Goal: Task Accomplishment & Management: Complete application form

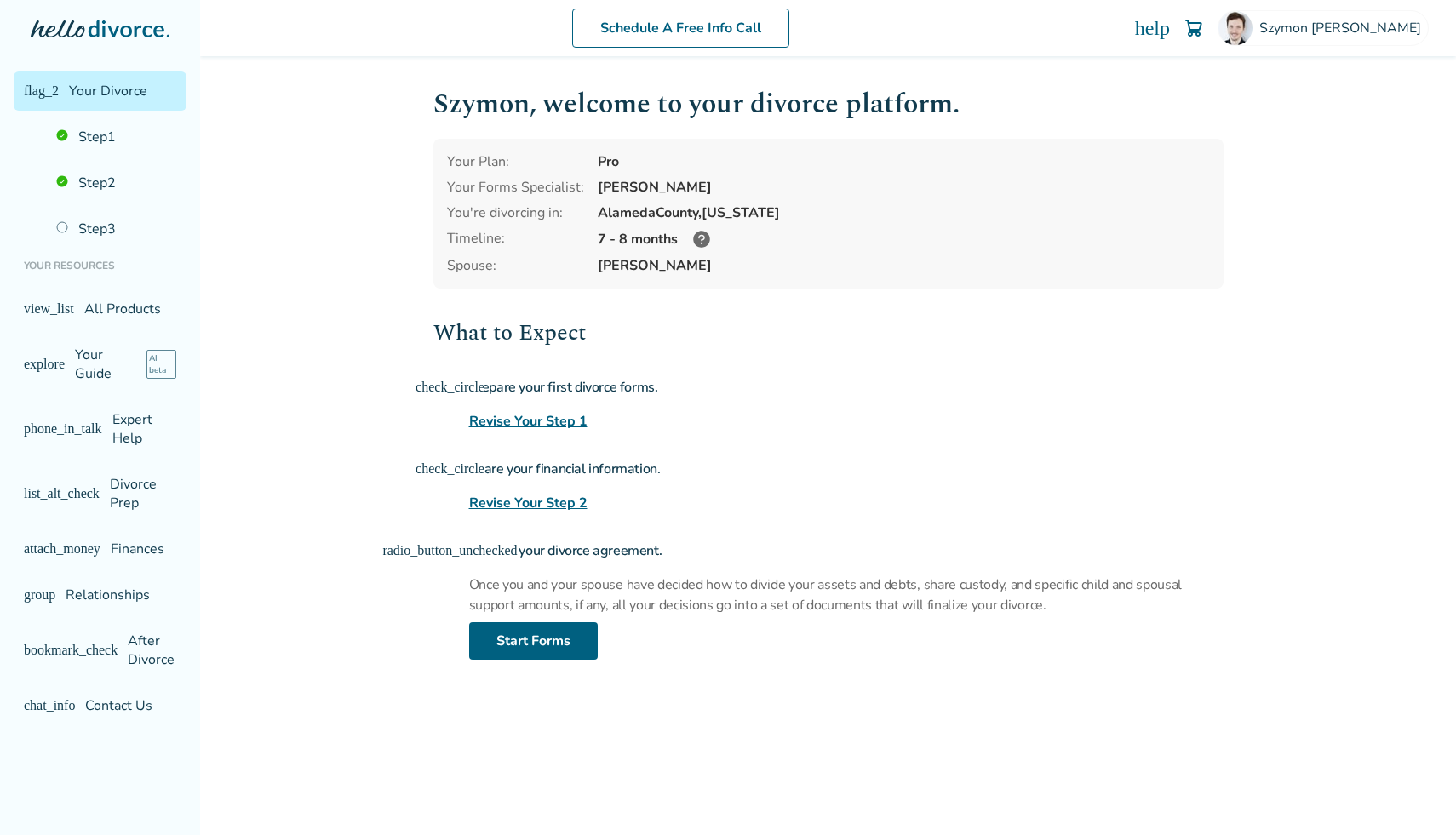
click at [568, 490] on div "Share your financial information. Revise Your Step 2" at bounding box center [847, 482] width 755 height 61
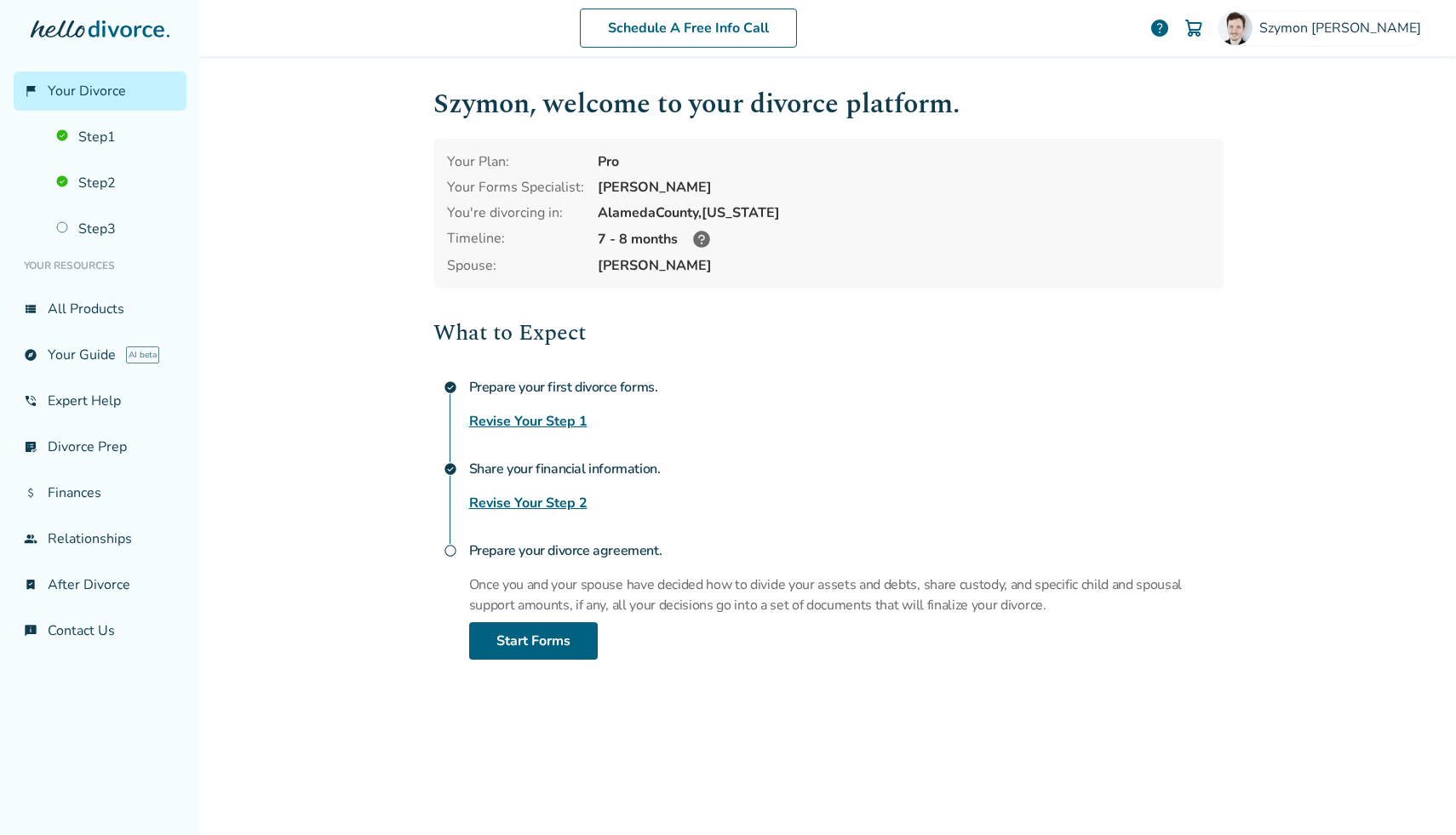
click at [568, 507] on link "Revise Your Step 2" at bounding box center [528, 502] width 118 height 20
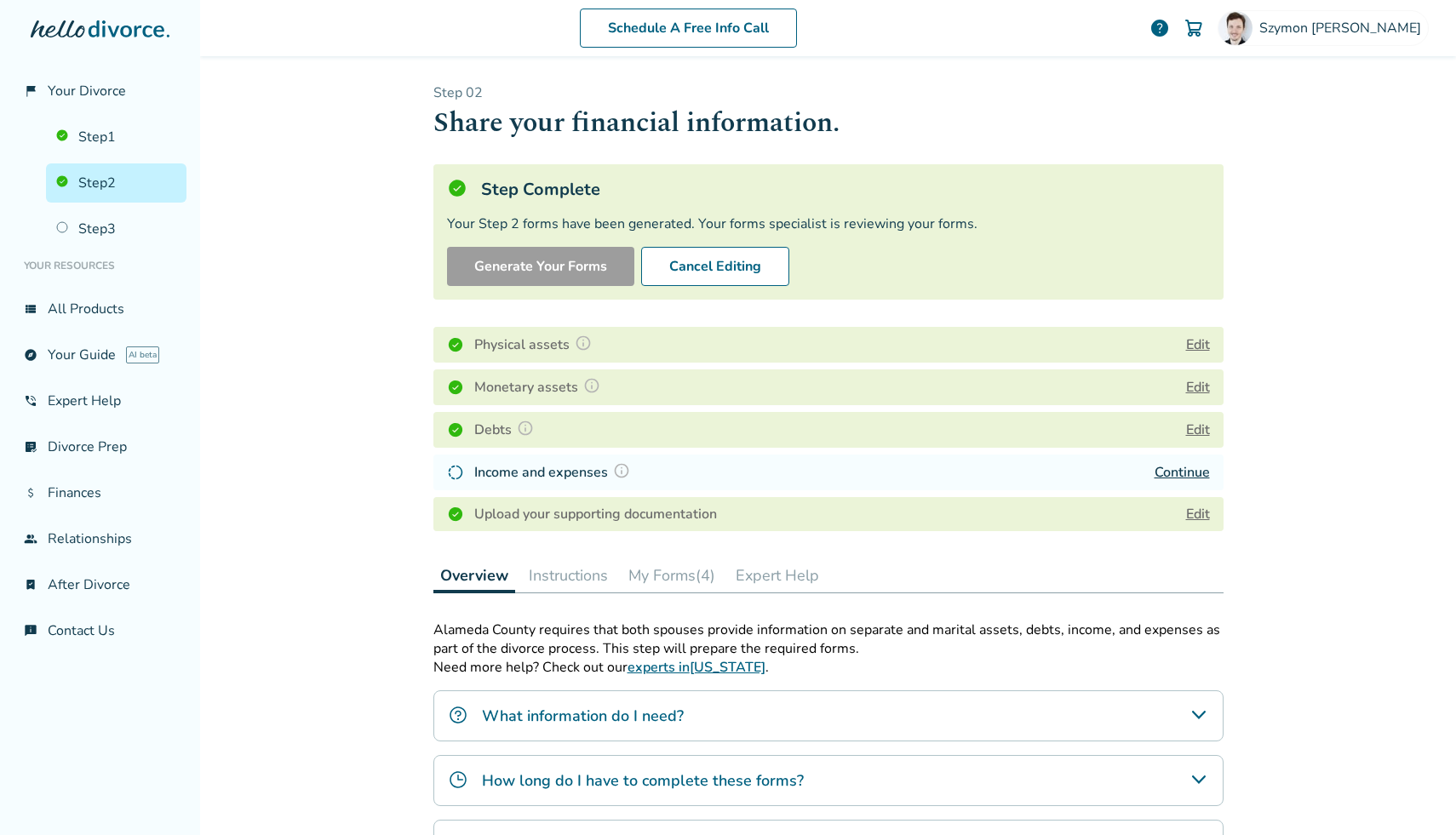
click at [1177, 464] on link "Continue" at bounding box center [1183, 472] width 55 height 19
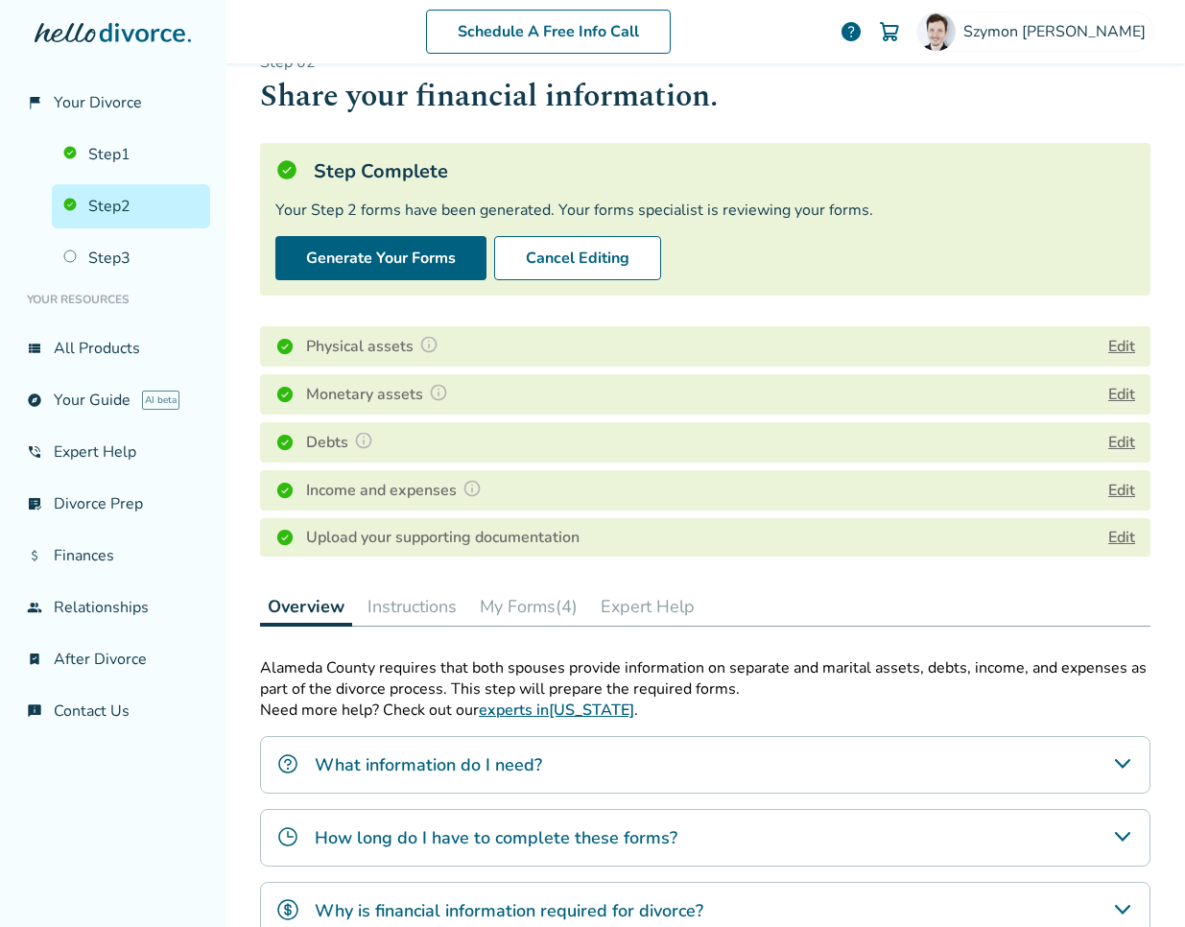
scroll to position [44, 0]
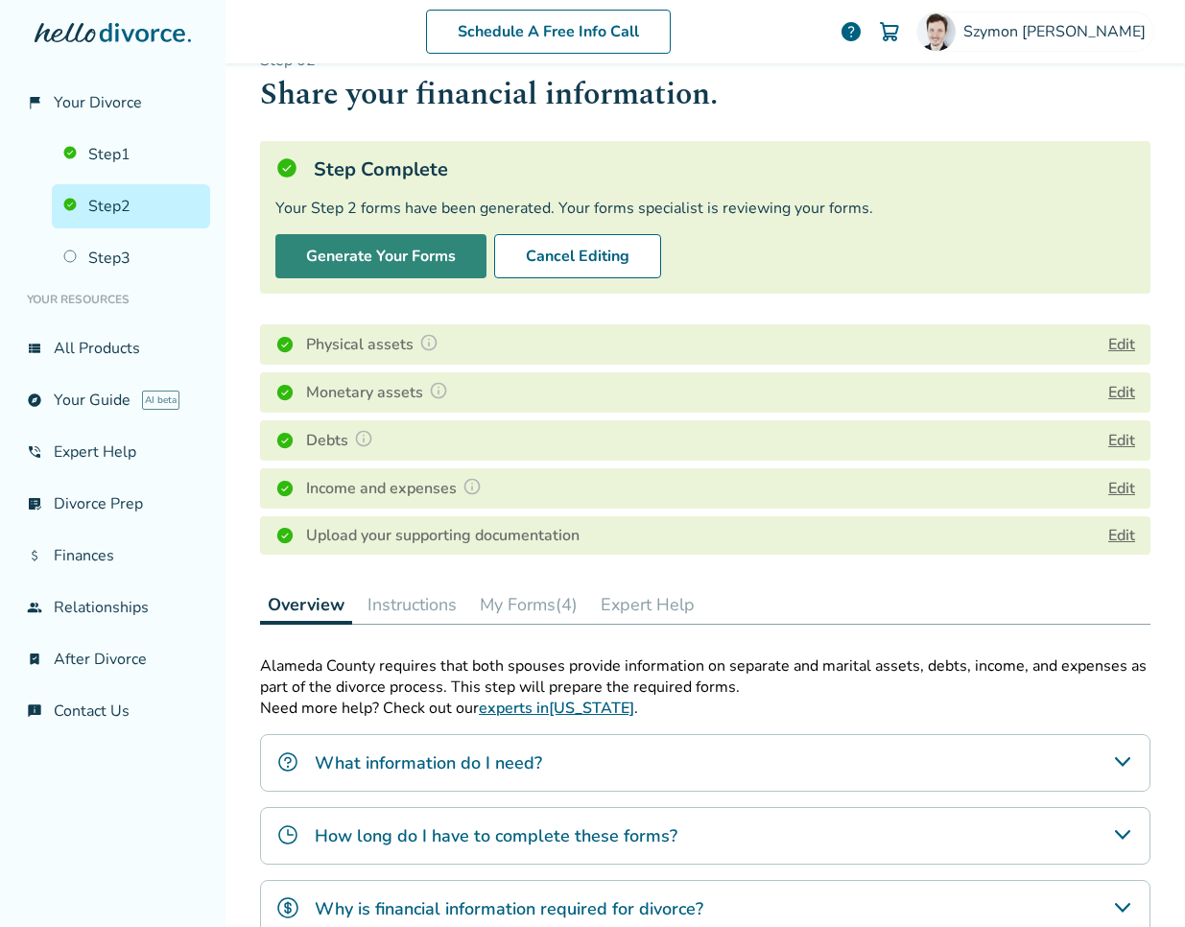
click at [443, 253] on button "Generate Your Forms" at bounding box center [380, 256] width 211 height 44
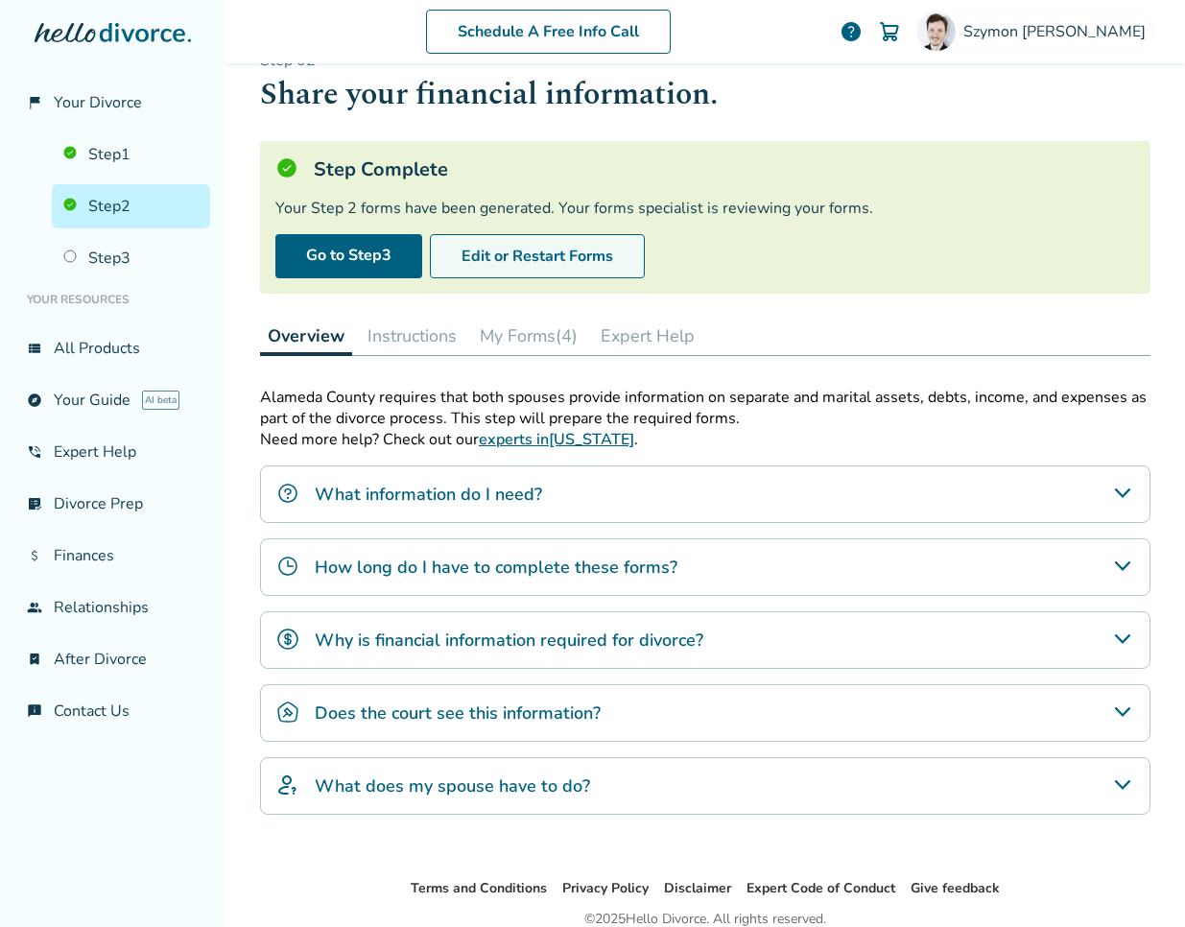
click at [529, 249] on button "Edit or Restart Forms" at bounding box center [537, 256] width 215 height 44
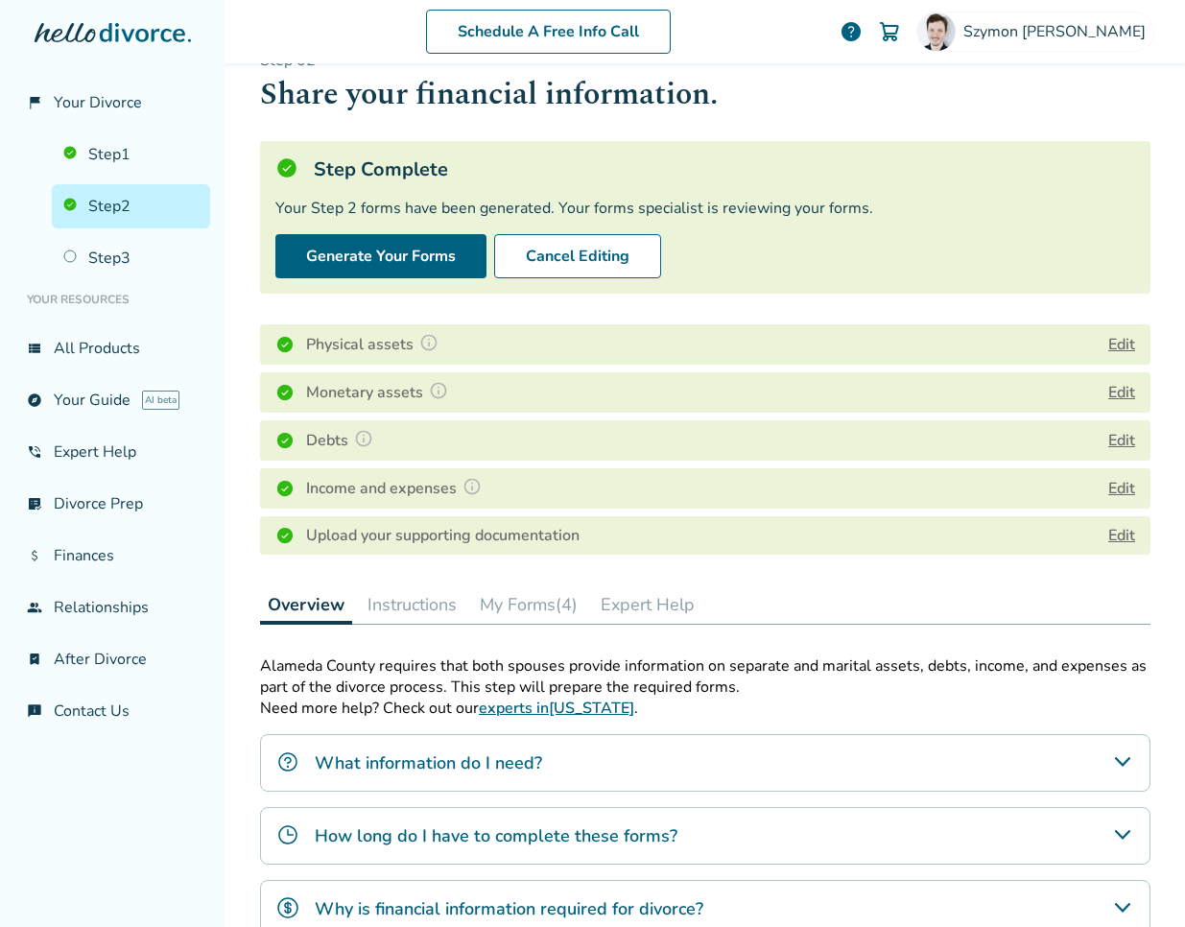
click at [809, 385] on button "Edit" at bounding box center [1121, 392] width 27 height 23
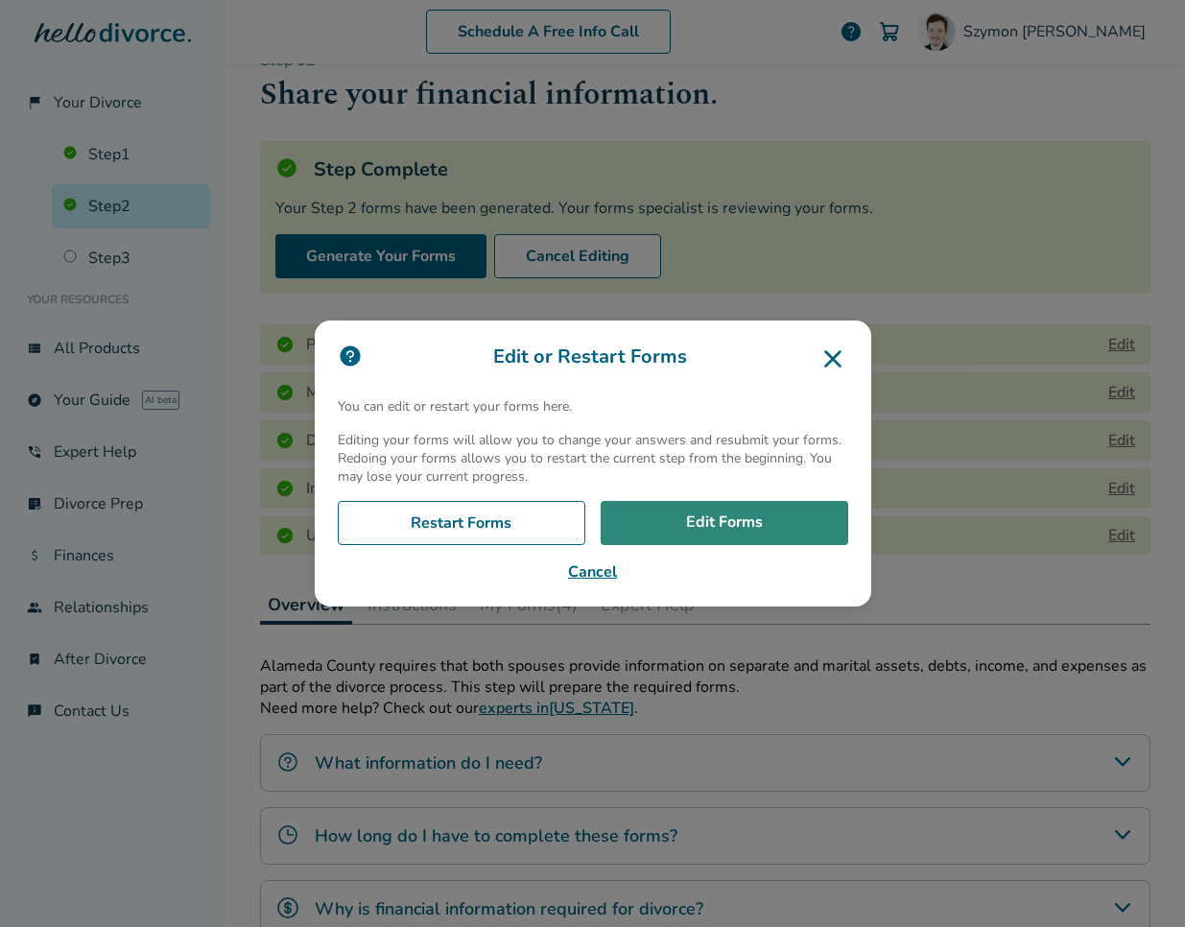
click at [731, 530] on link "Edit Forms" at bounding box center [723, 523] width 247 height 44
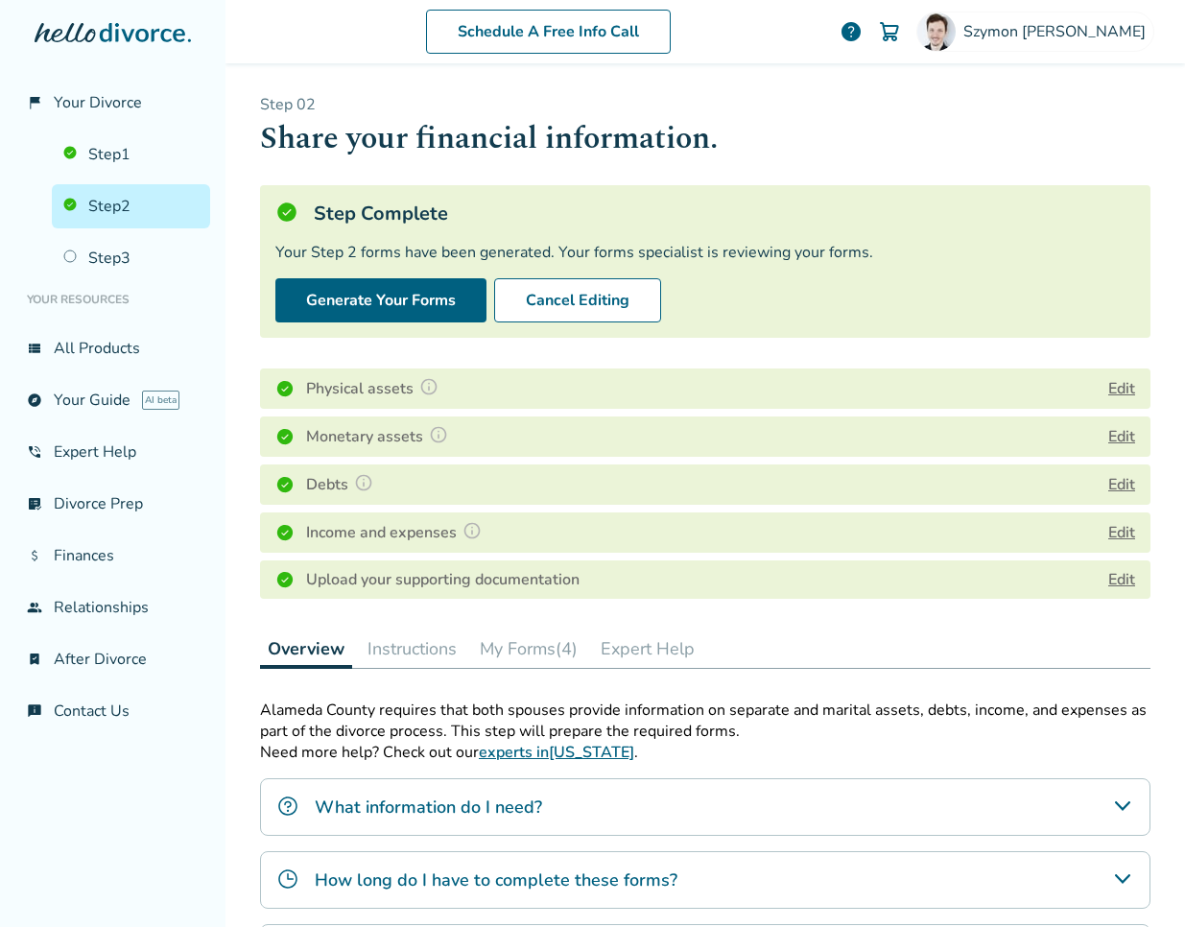
click at [1117, 429] on button "Edit" at bounding box center [1121, 436] width 27 height 23
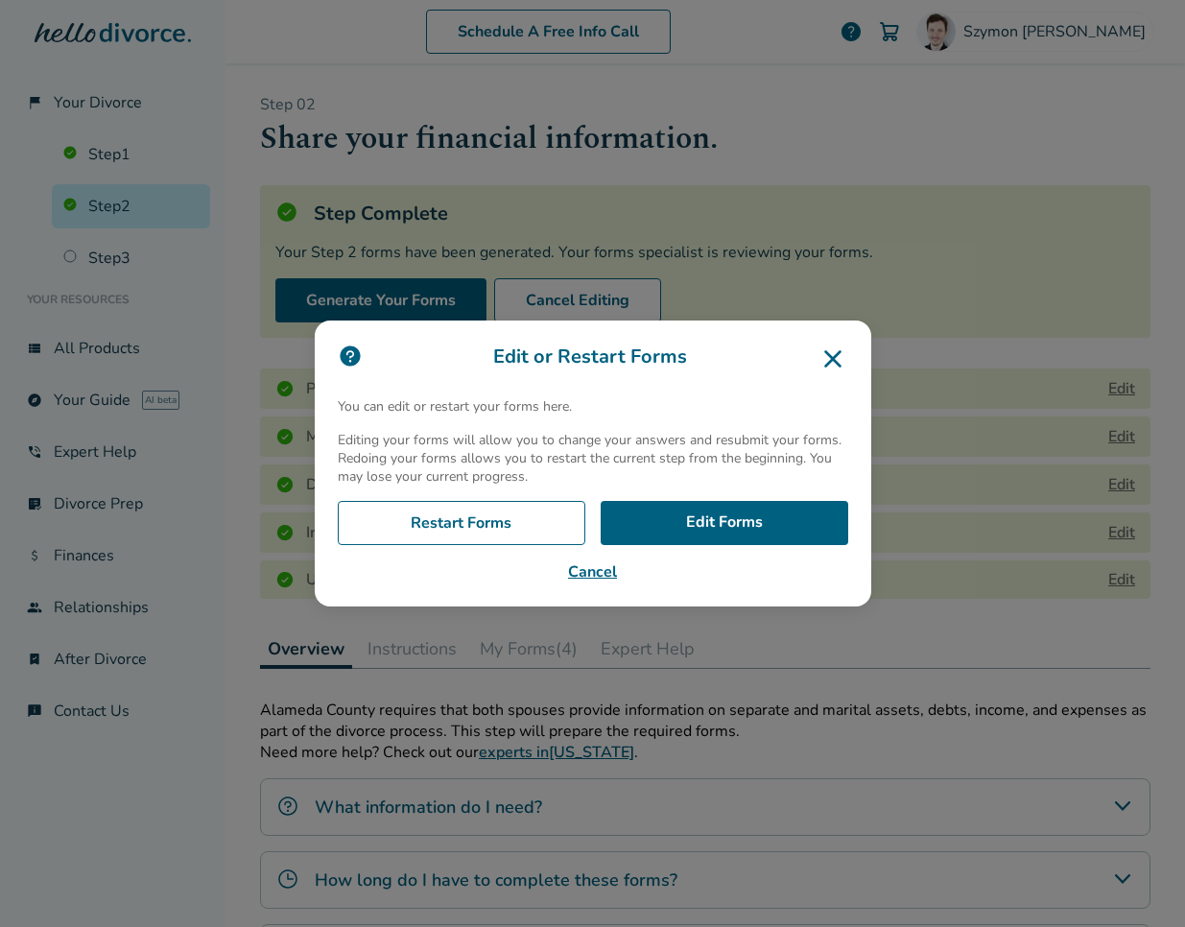
click at [835, 367] on icon at bounding box center [832, 358] width 31 height 31
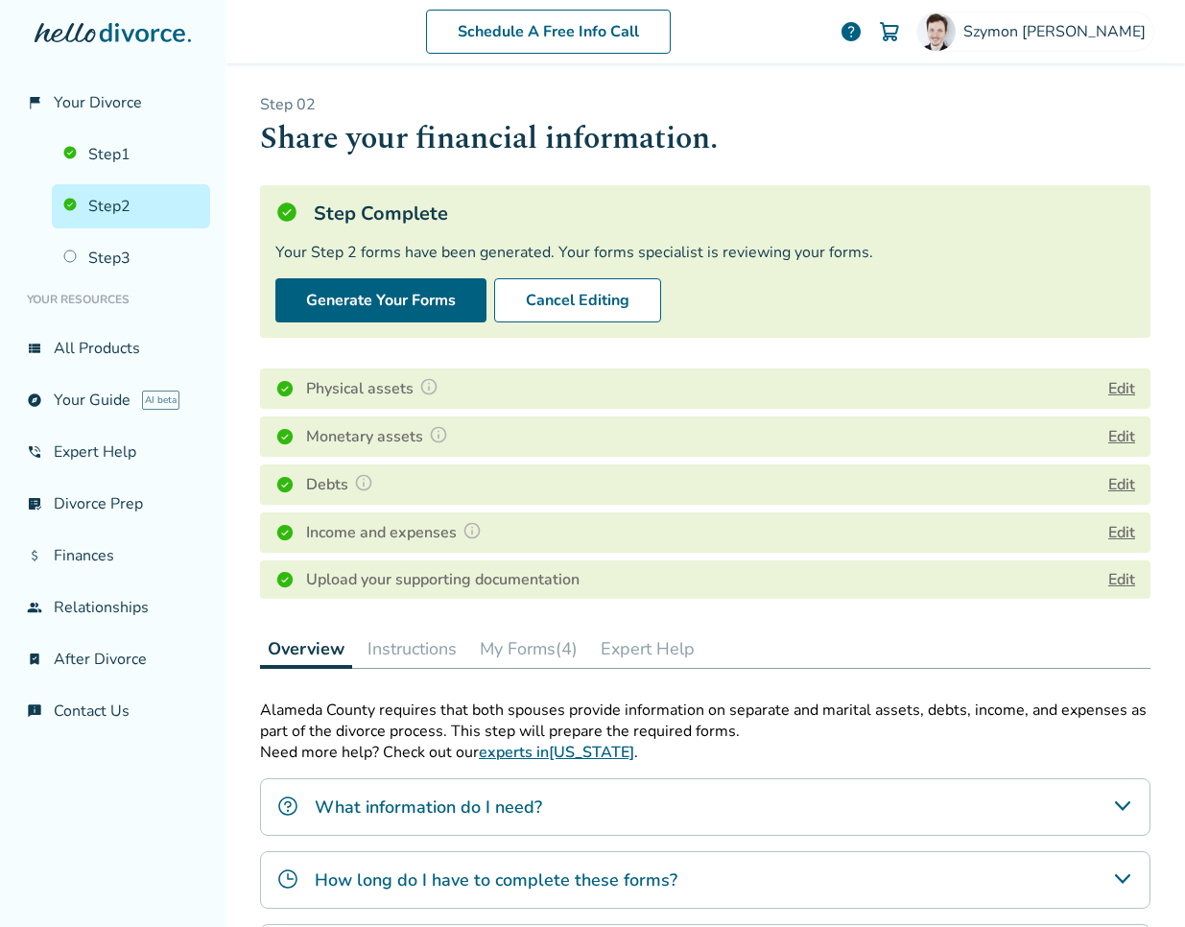
click at [1122, 488] on button "Edit" at bounding box center [1121, 484] width 27 height 23
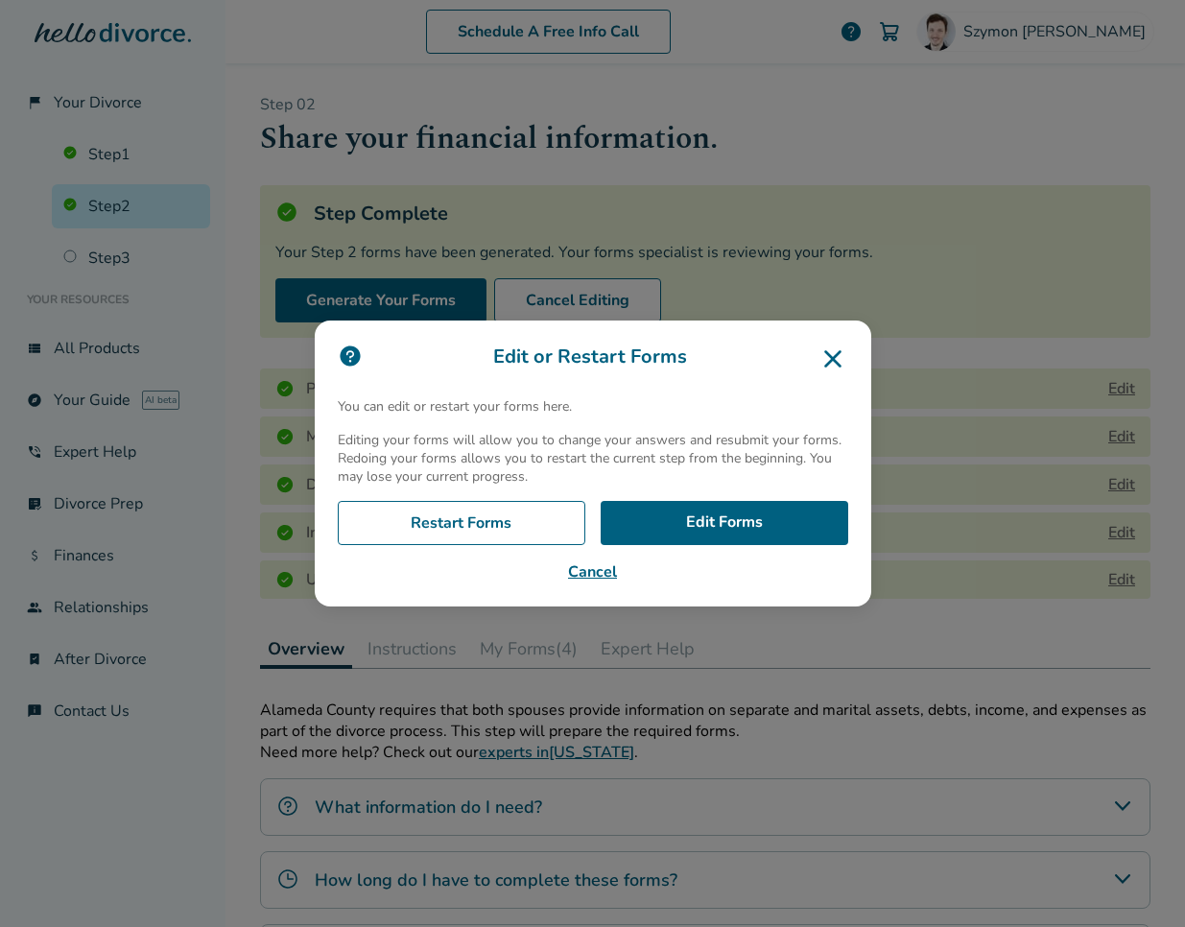
click at [828, 365] on icon at bounding box center [832, 358] width 31 height 31
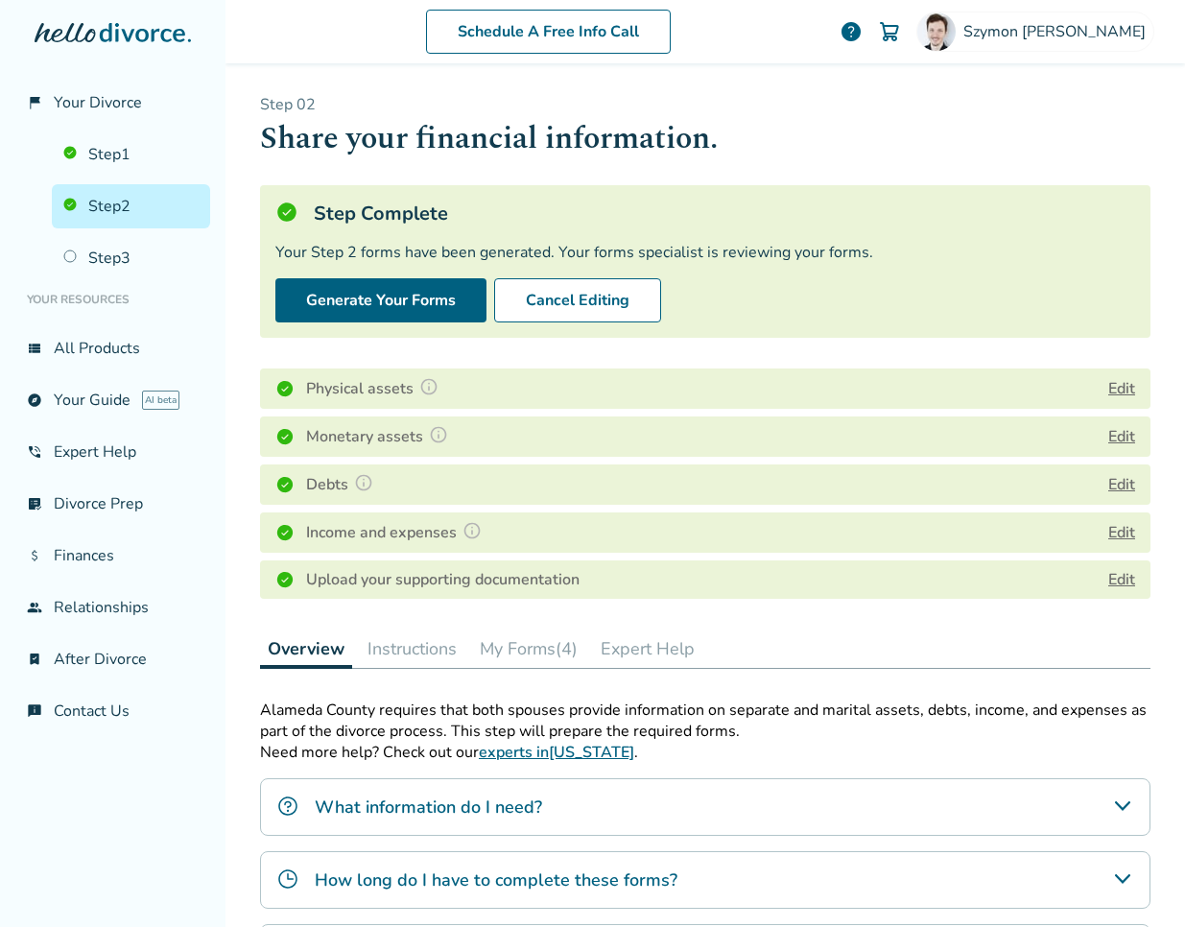
click at [1117, 529] on button "Edit" at bounding box center [1121, 532] width 27 height 23
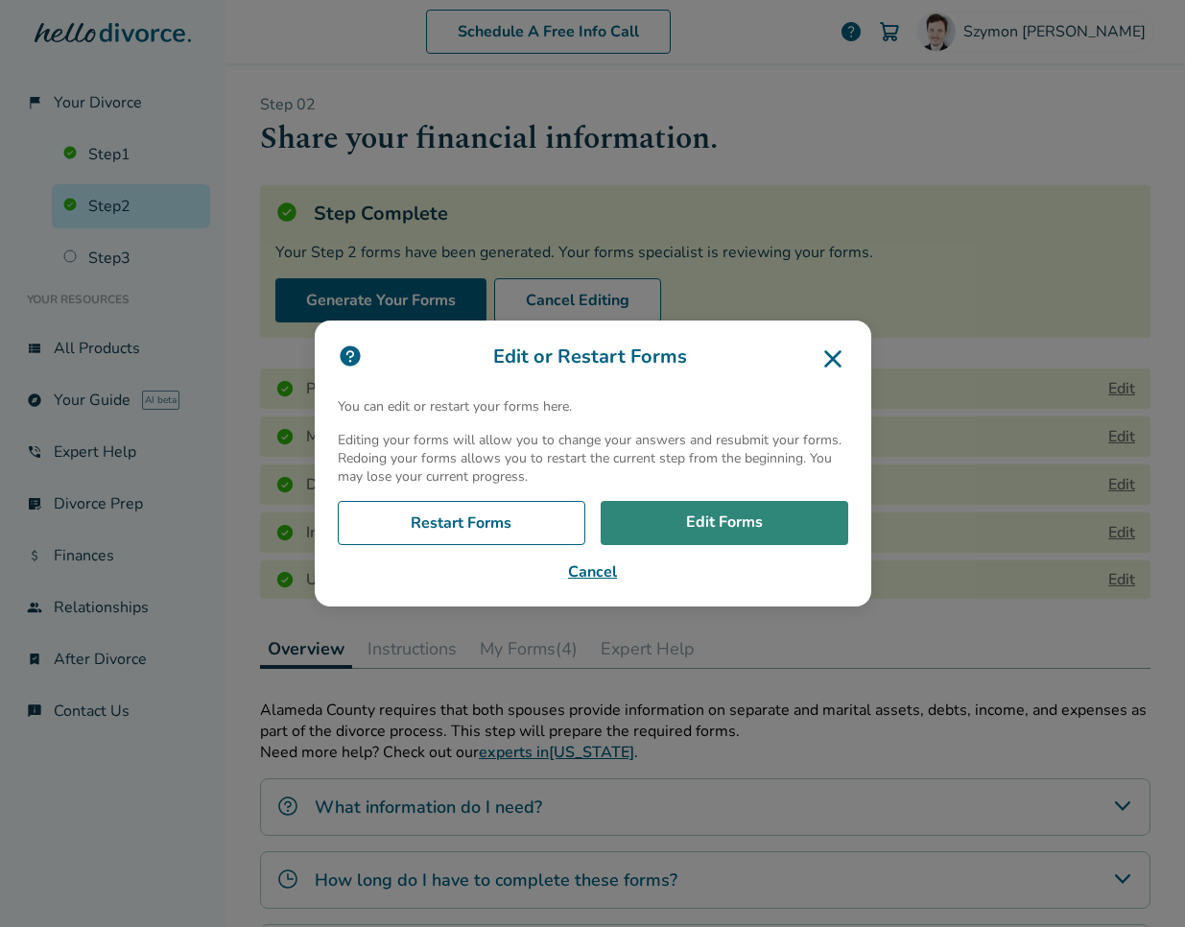
click at [681, 535] on link "Edit Forms" at bounding box center [723, 523] width 247 height 44
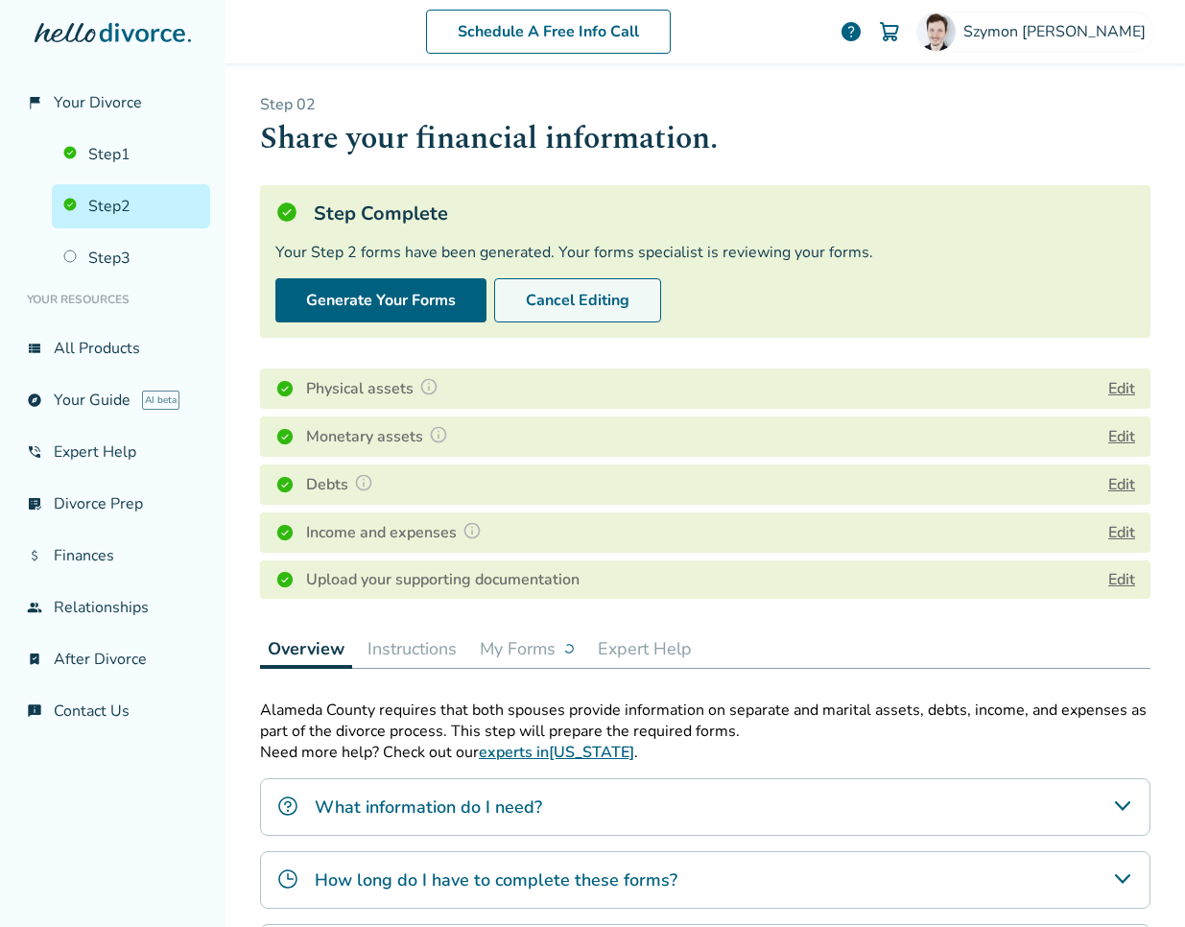
click at [578, 291] on button "Cancel Editing" at bounding box center [577, 300] width 167 height 44
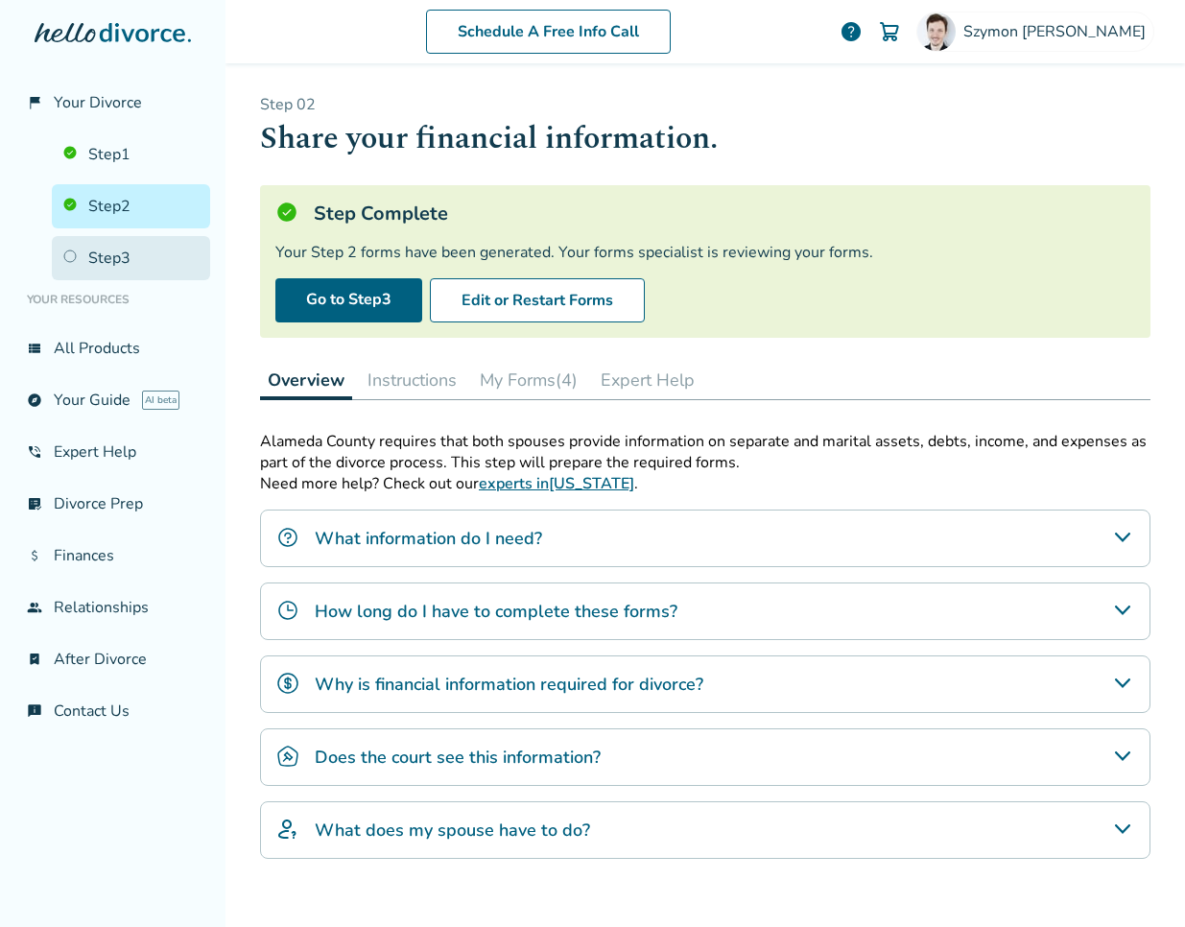
click at [105, 254] on link "Step 3" at bounding box center [131, 258] width 158 height 44
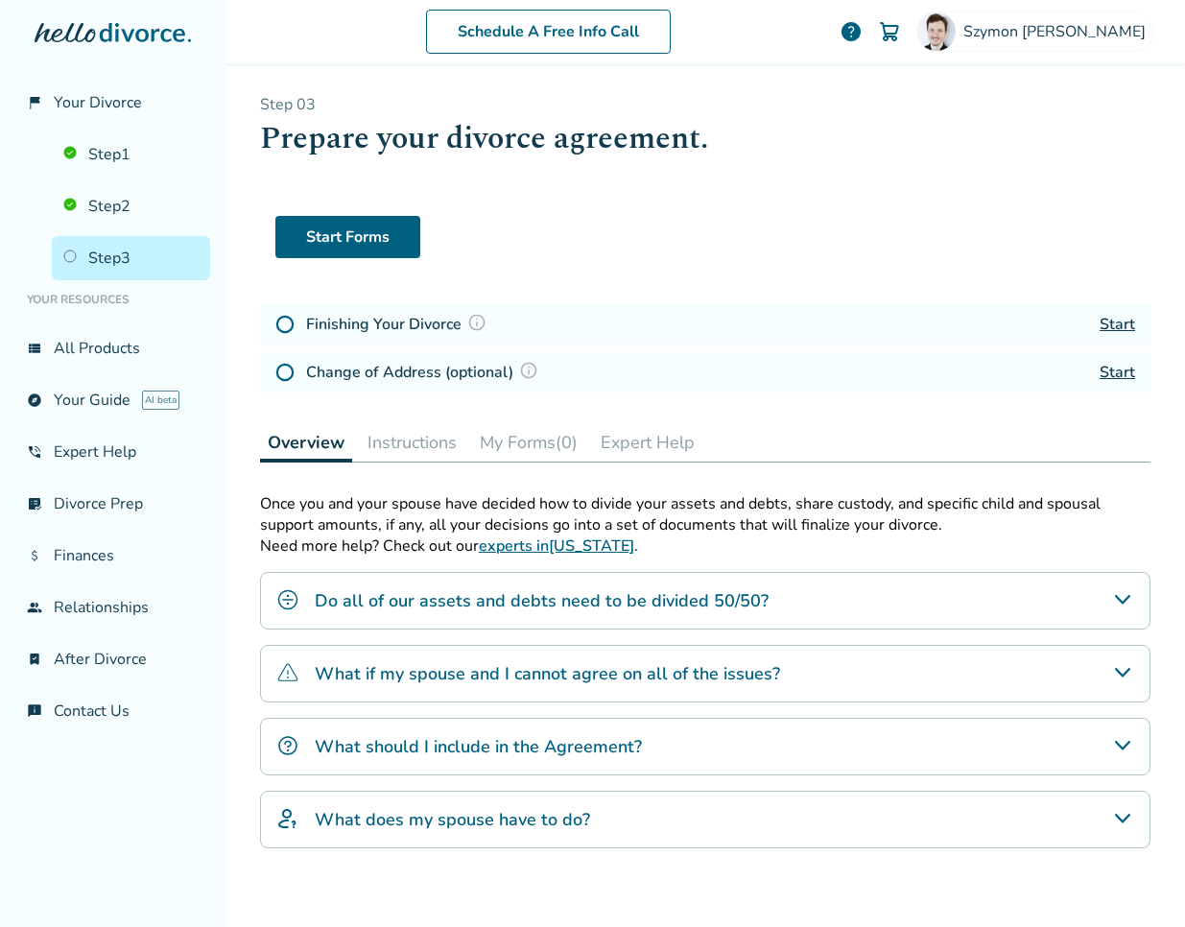
click at [482, 319] on img at bounding box center [476, 322] width 19 height 19
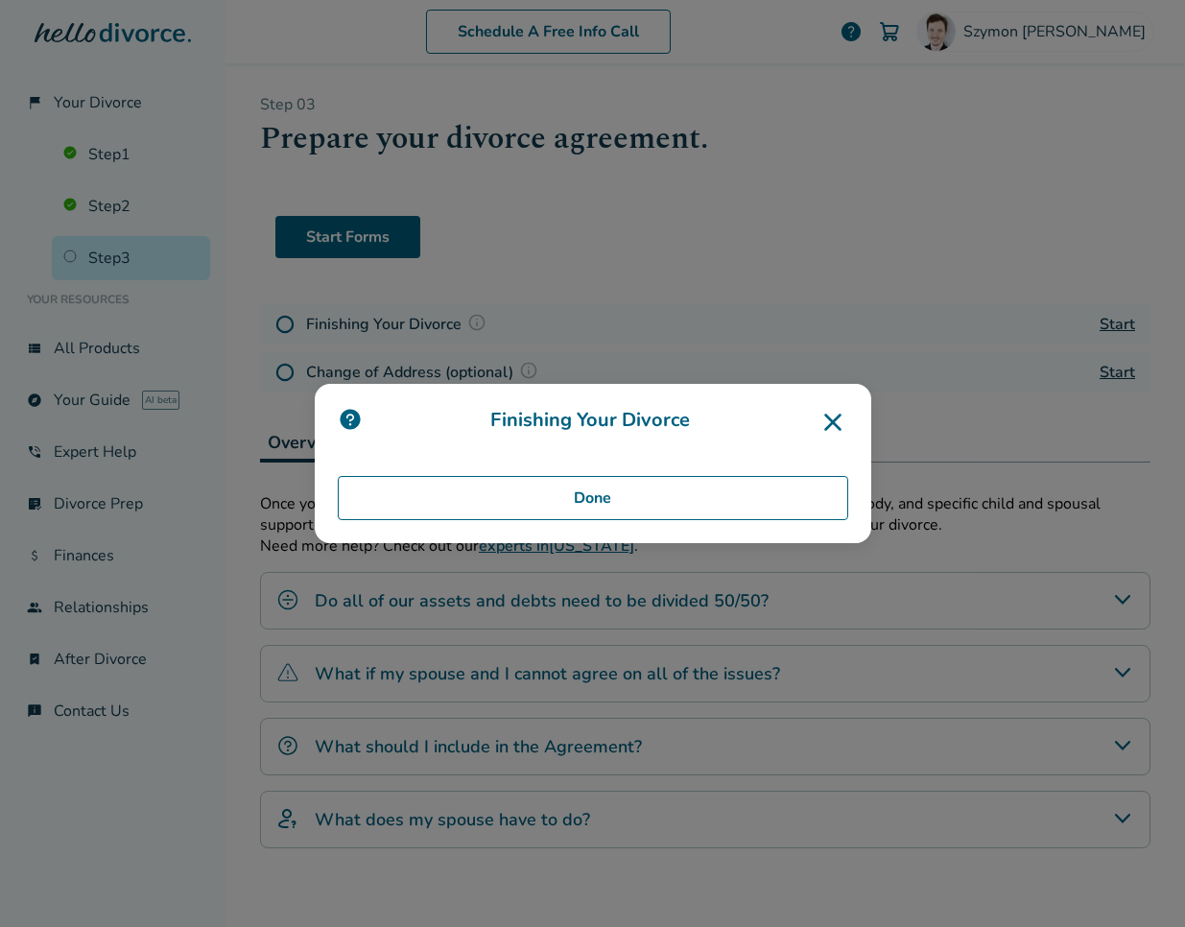
click at [836, 420] on icon at bounding box center [832, 422] width 31 height 31
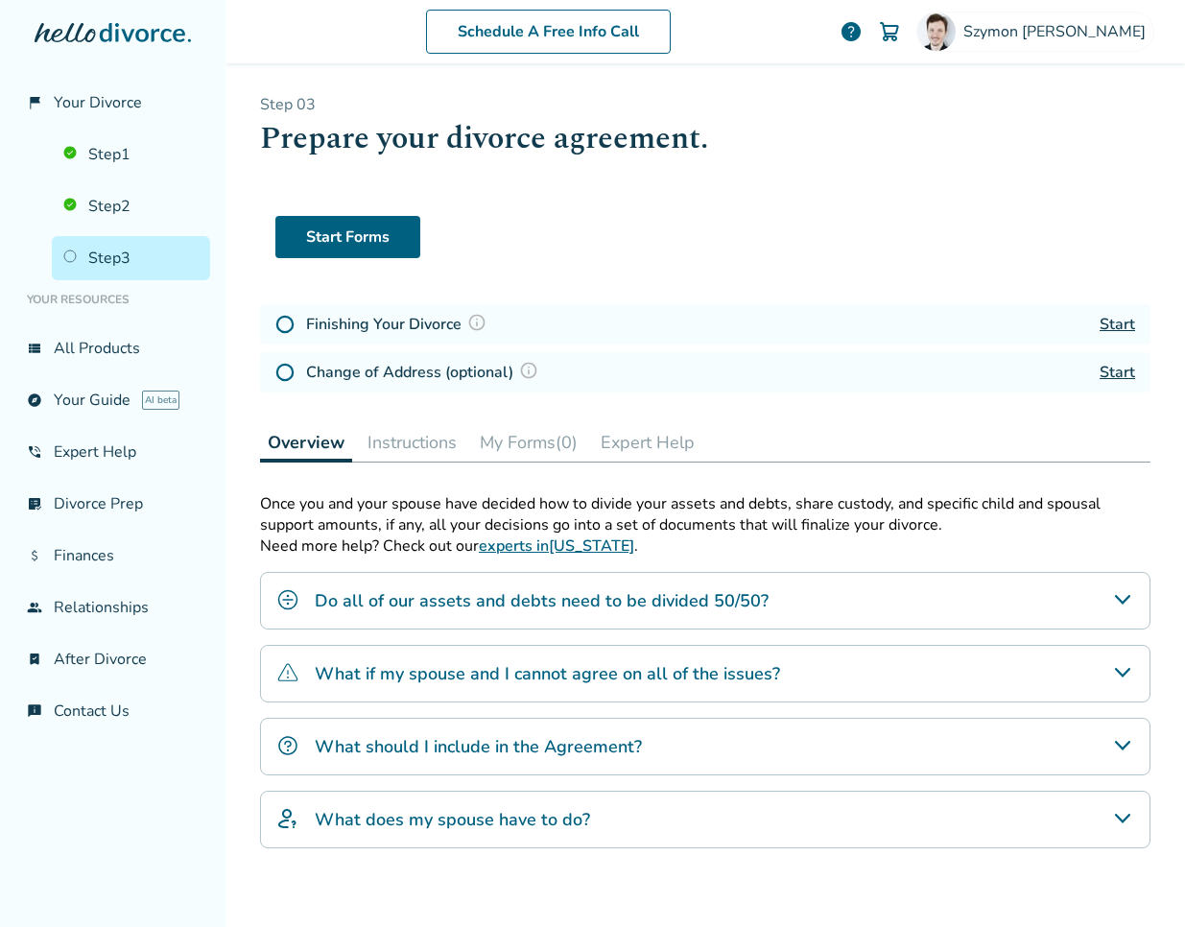
click at [584, 741] on h4 "What should I include in the Agreement?" at bounding box center [478, 746] width 327 height 25
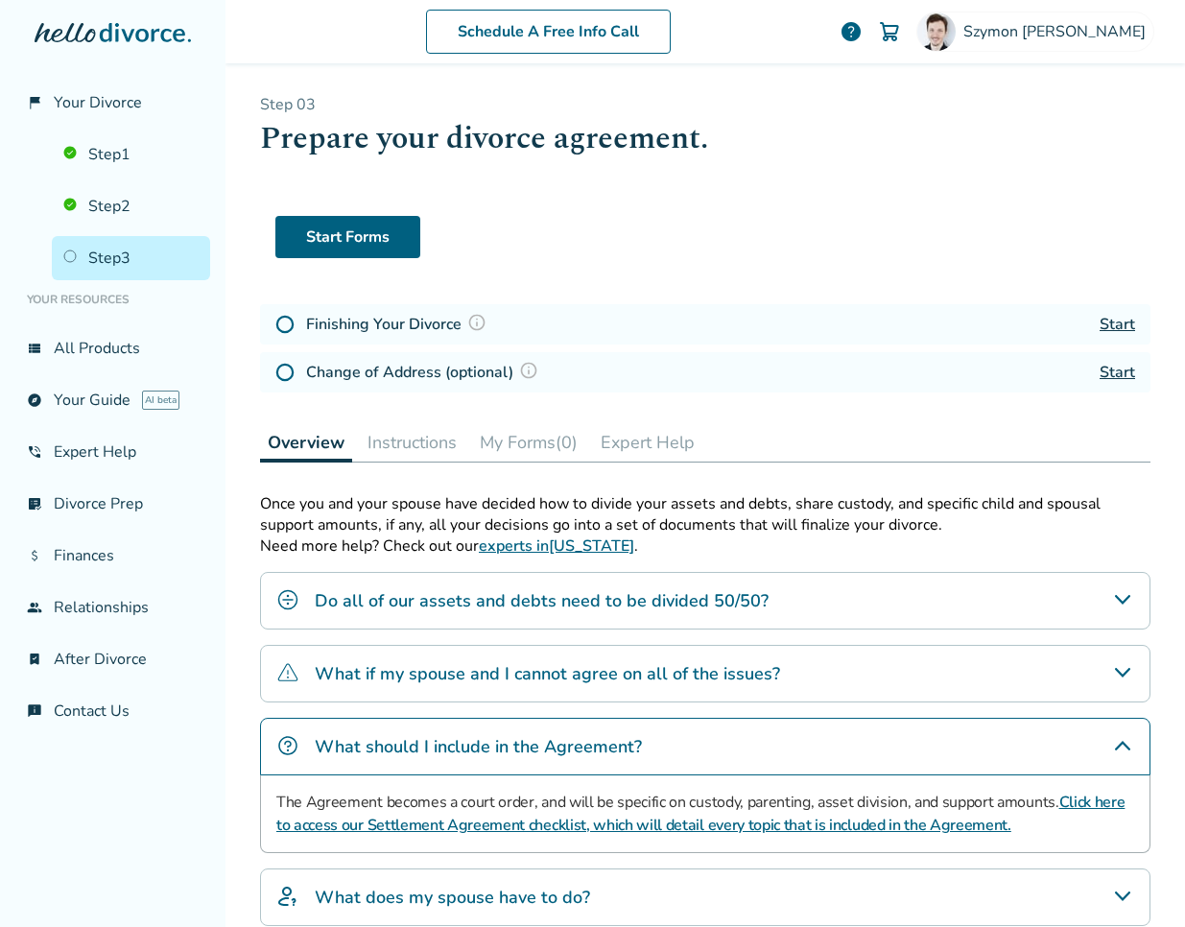
scroll to position [177, 0]
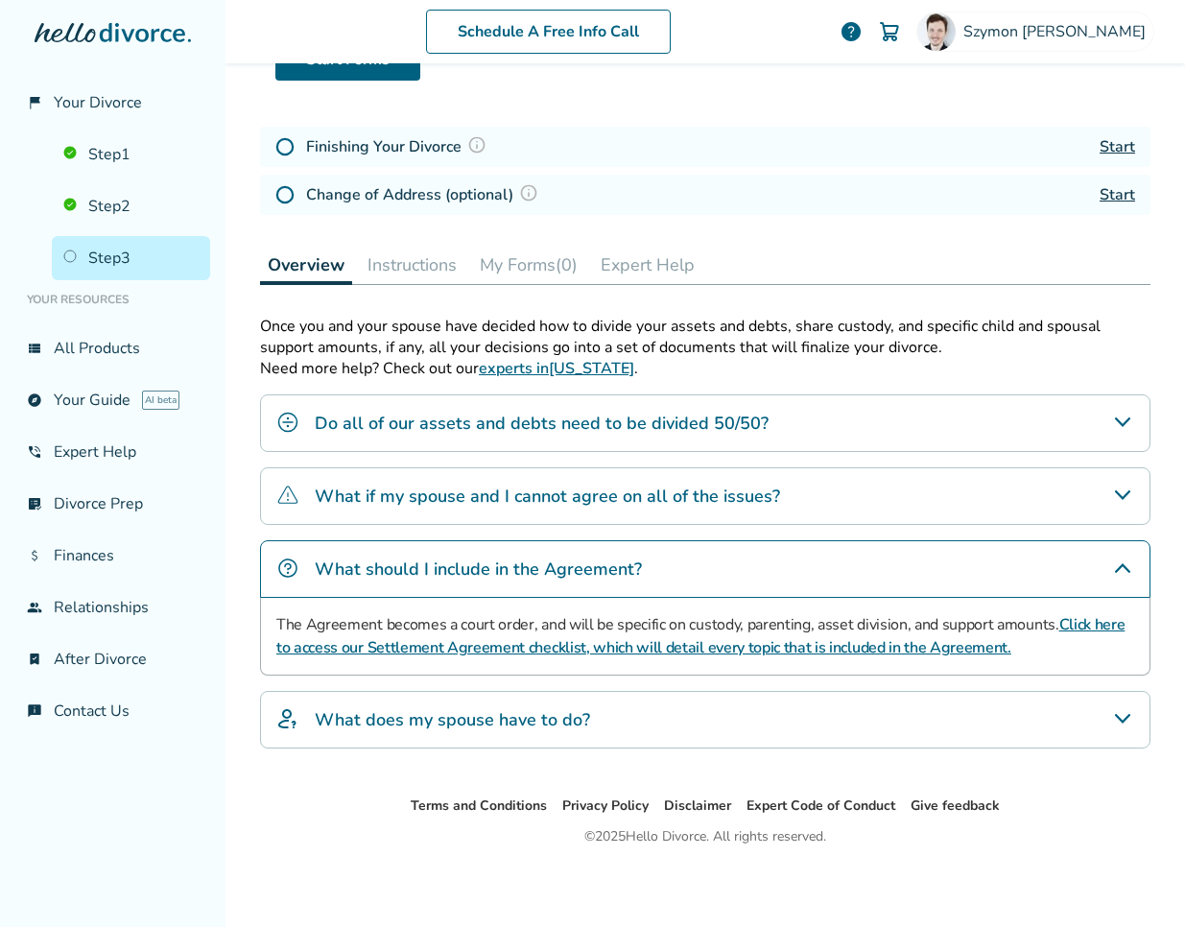
click at [614, 497] on h4 "What if my spouse and I cannot agree on all of the issues?" at bounding box center [547, 495] width 465 height 25
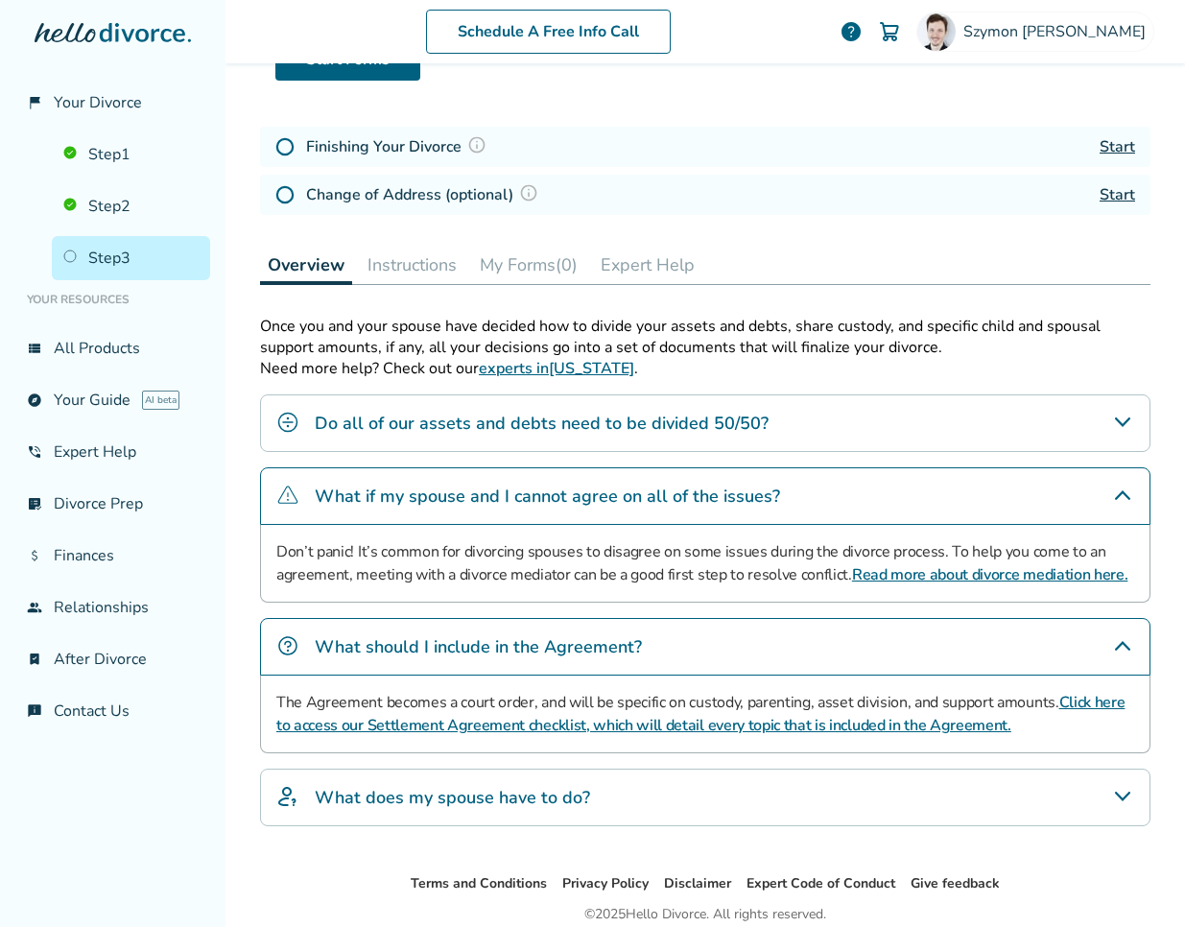
click at [614, 429] on h4 "Do all of our assets and debts need to be divided 50/50?" at bounding box center [542, 423] width 454 height 25
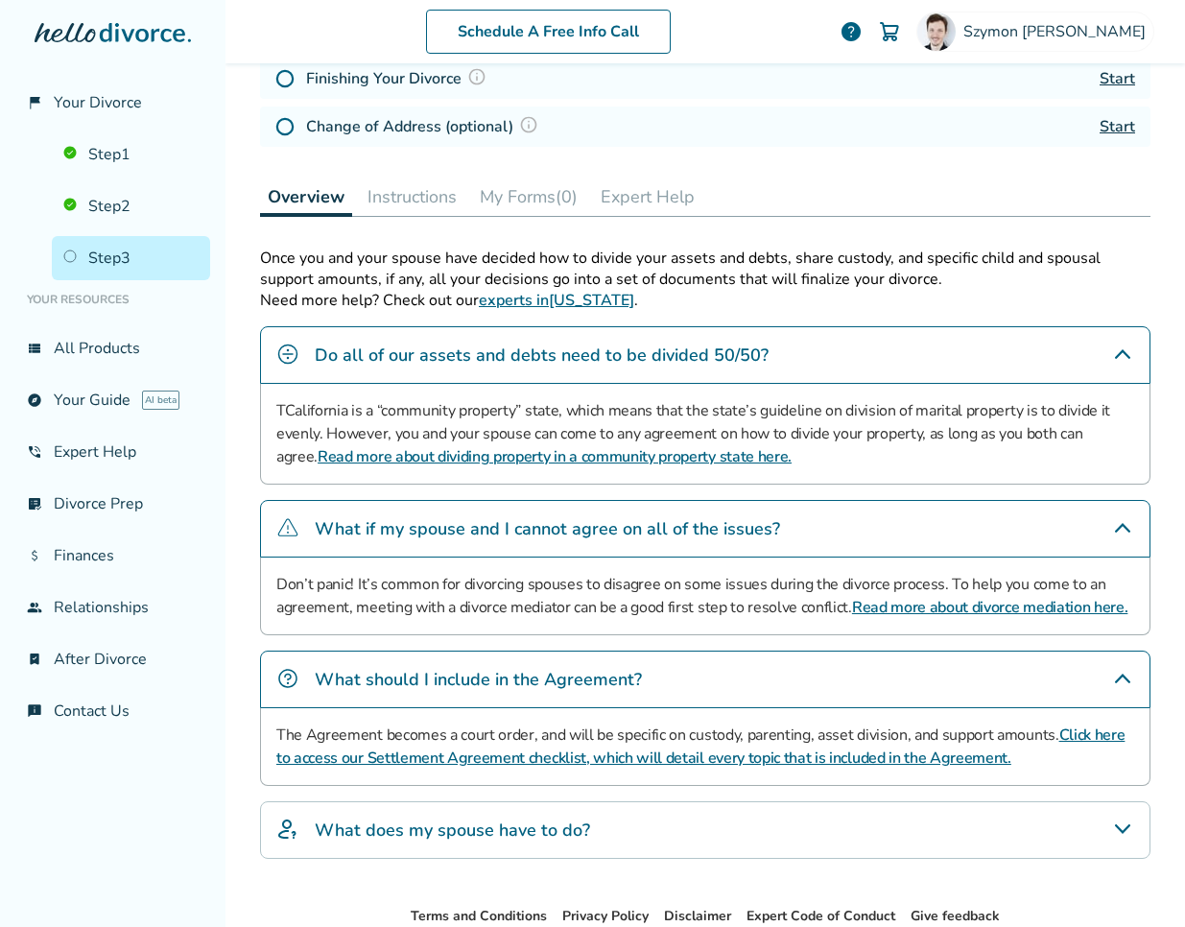
scroll to position [356, 0]
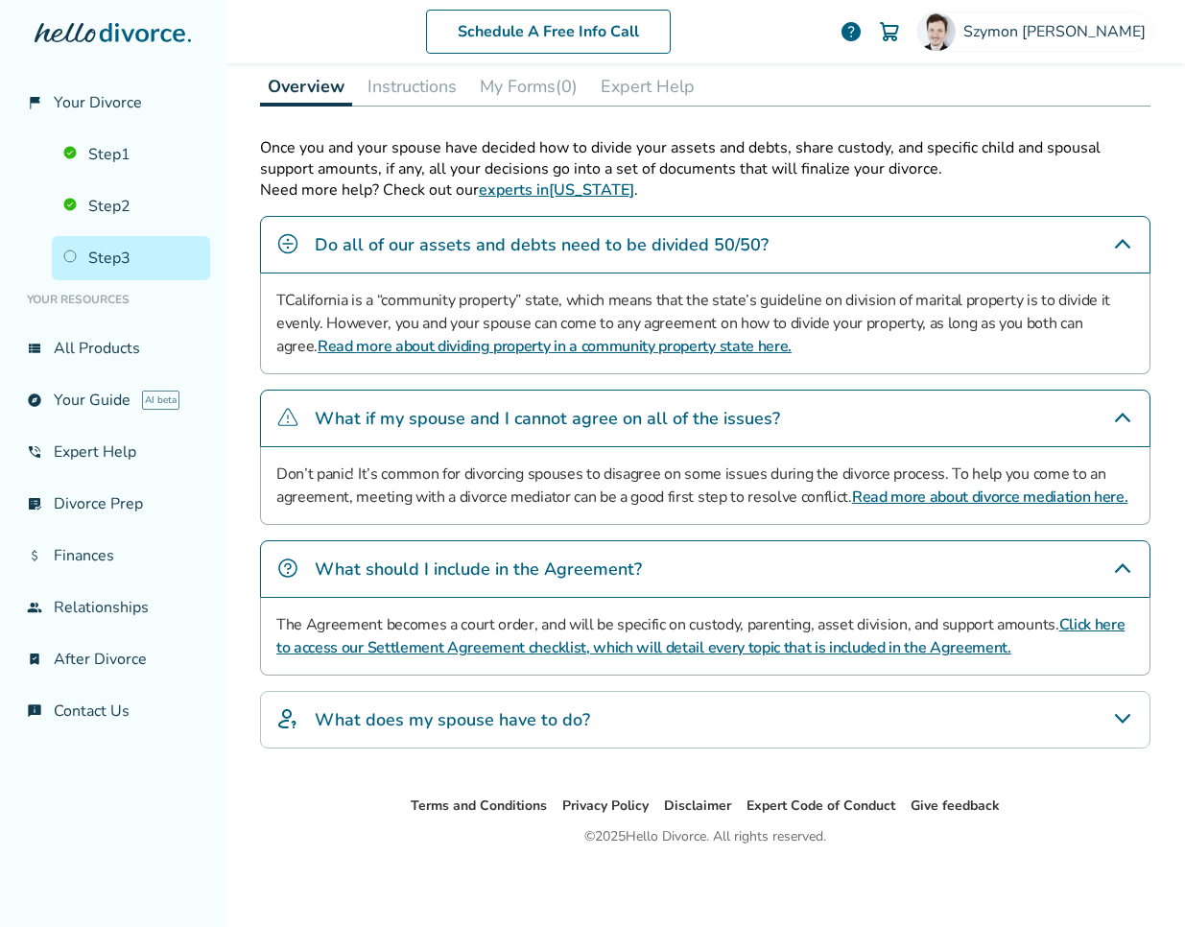
click at [379, 739] on div "What does my spouse have to do?" at bounding box center [705, 720] width 890 height 58
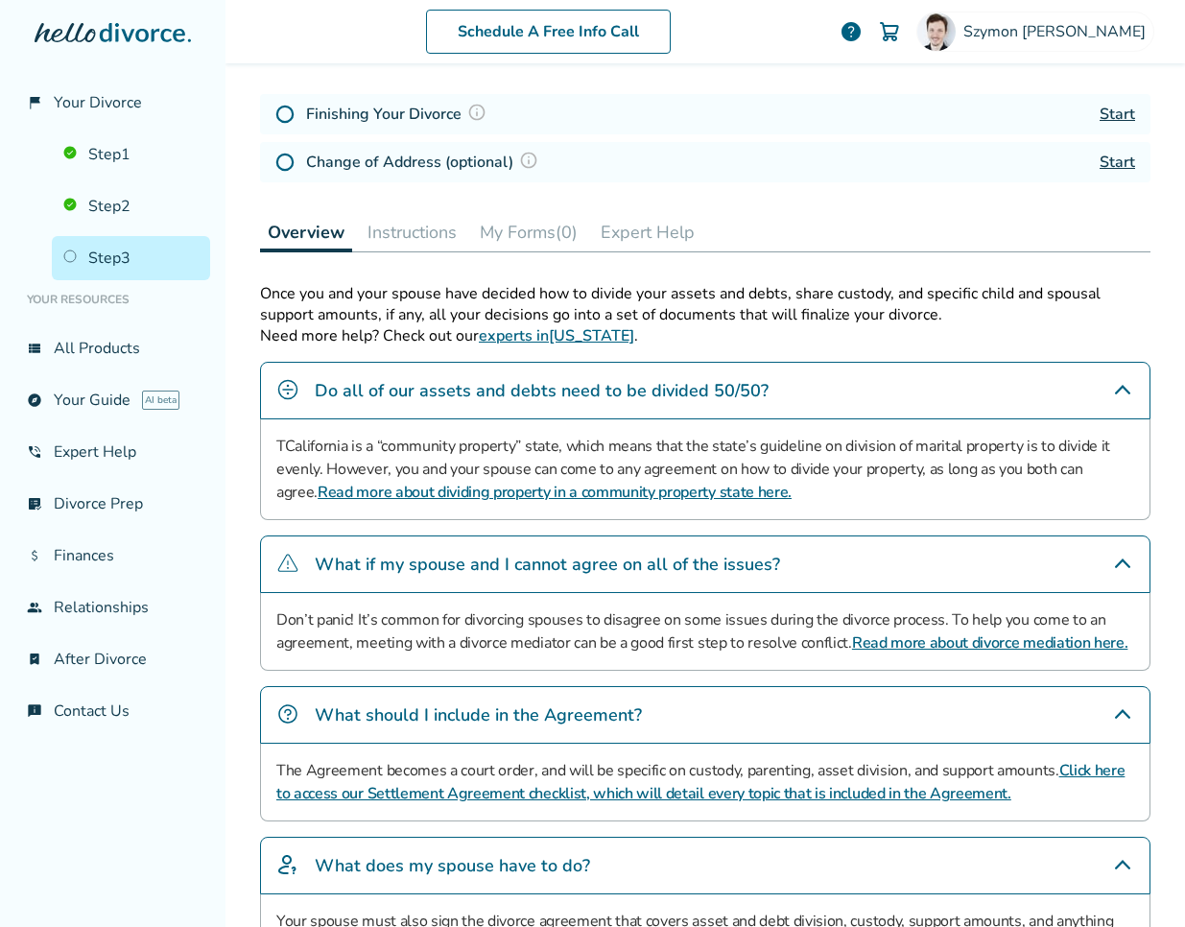
scroll to position [0, 0]
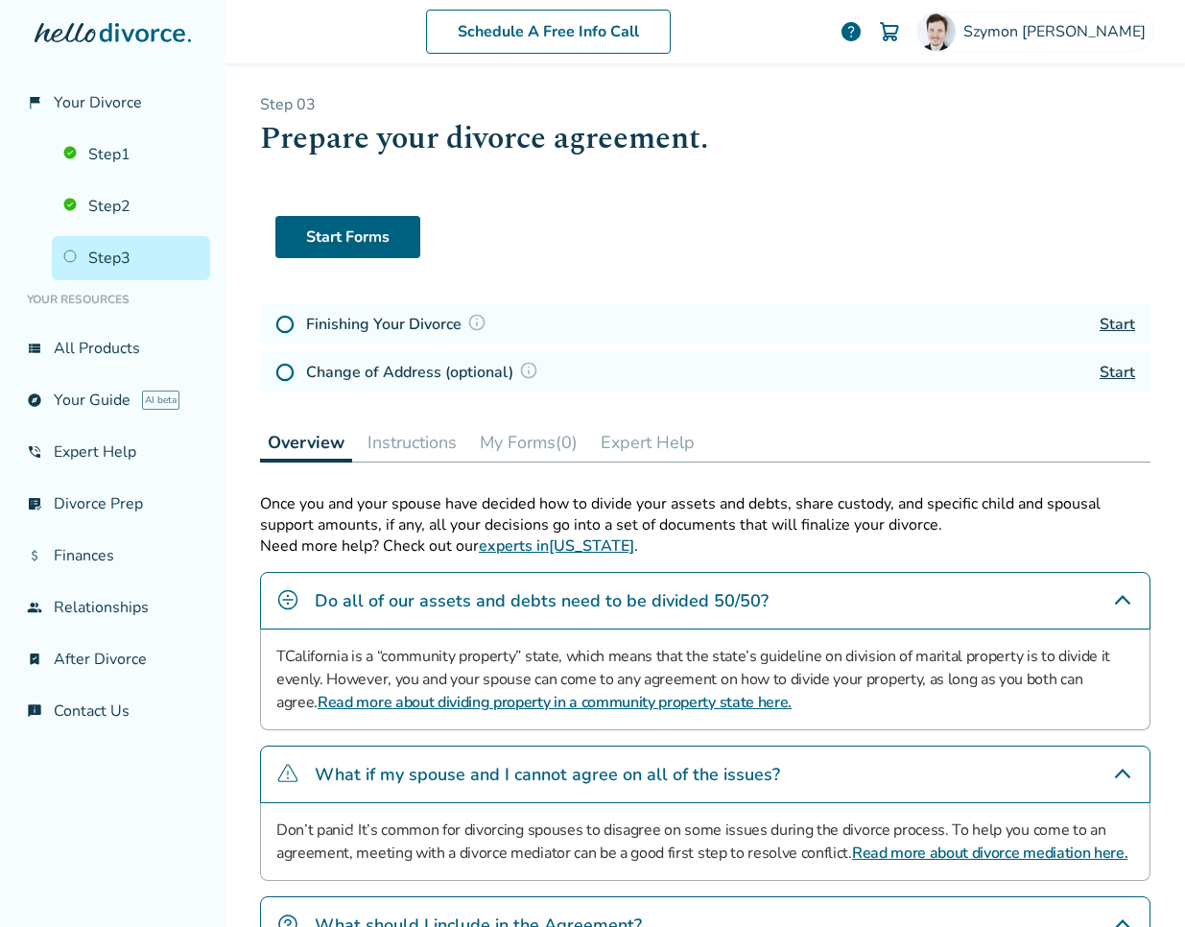
click at [473, 322] on img at bounding box center [476, 322] width 19 height 19
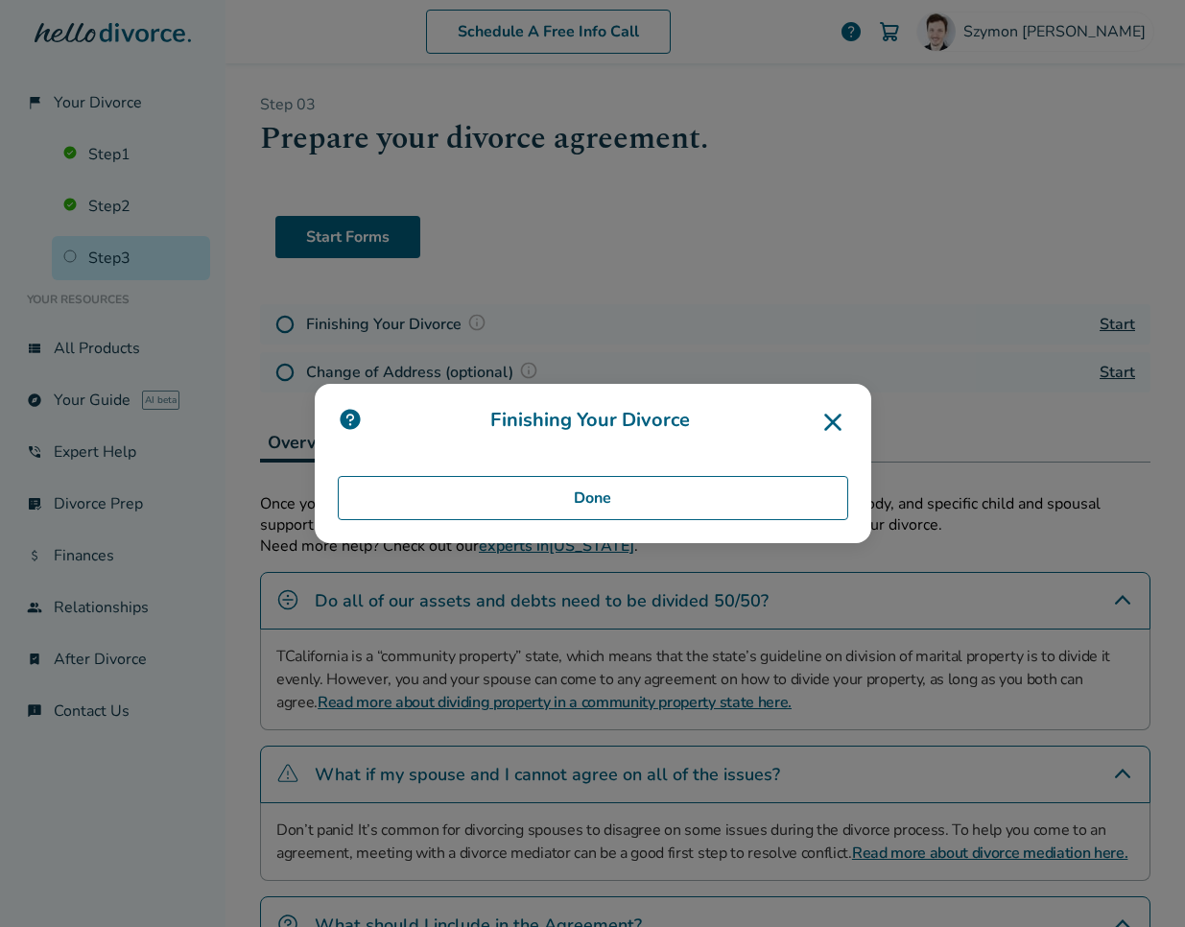
click at [839, 420] on icon at bounding box center [832, 422] width 31 height 31
